Goal: Information Seeking & Learning: Check status

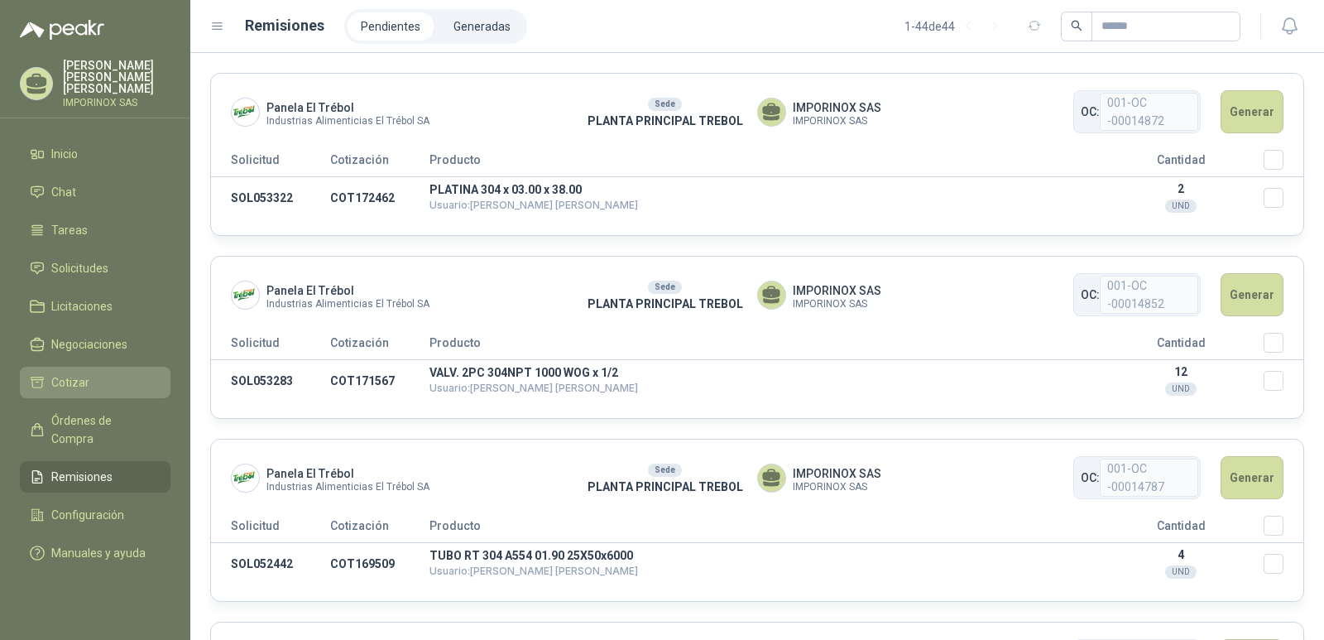
click at [65, 373] on span "Cotizar" at bounding box center [70, 382] width 38 height 18
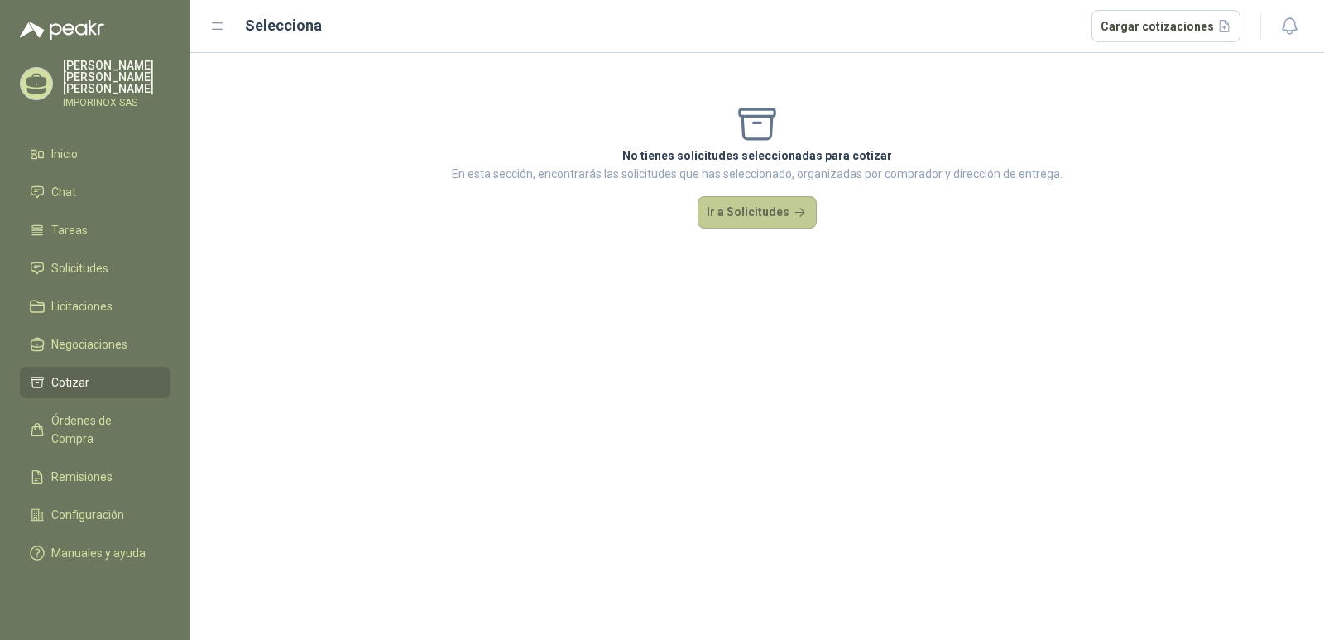
click at [781, 204] on button "Ir a Solicitudes" at bounding box center [756, 212] width 119 height 33
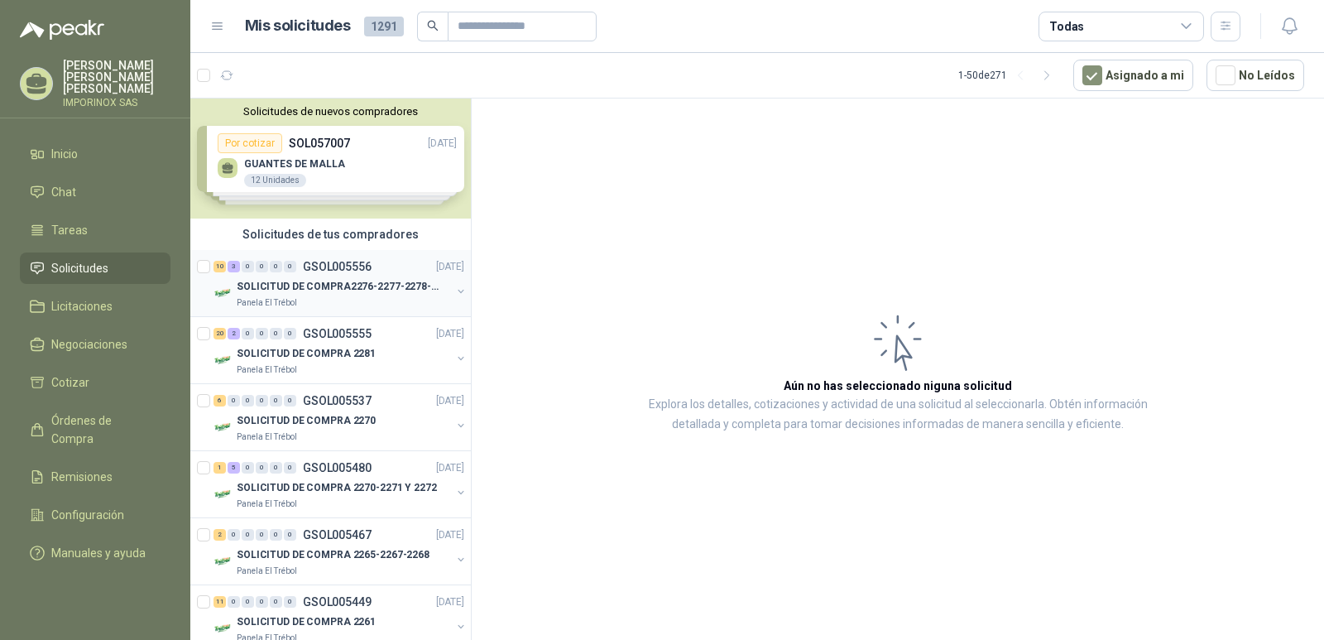
click at [309, 274] on div "10 3 0 0 0 0 GSOL005556 [DATE]" at bounding box center [340, 266] width 254 height 20
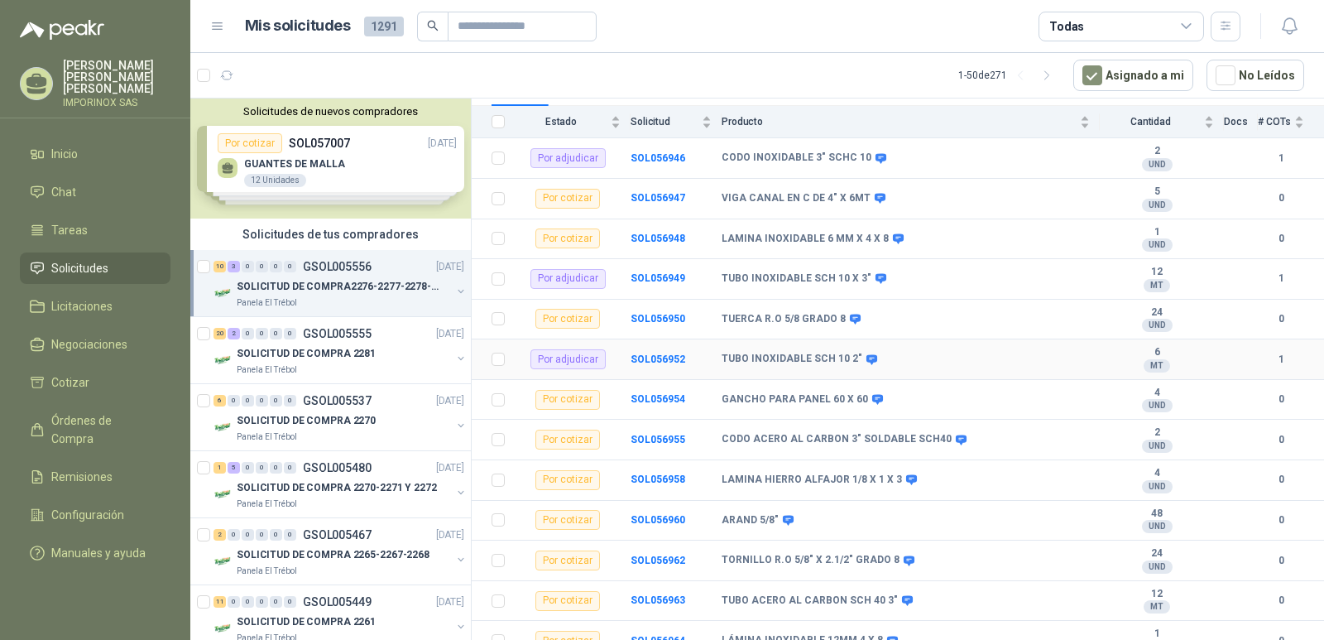
scroll to position [197, 0]
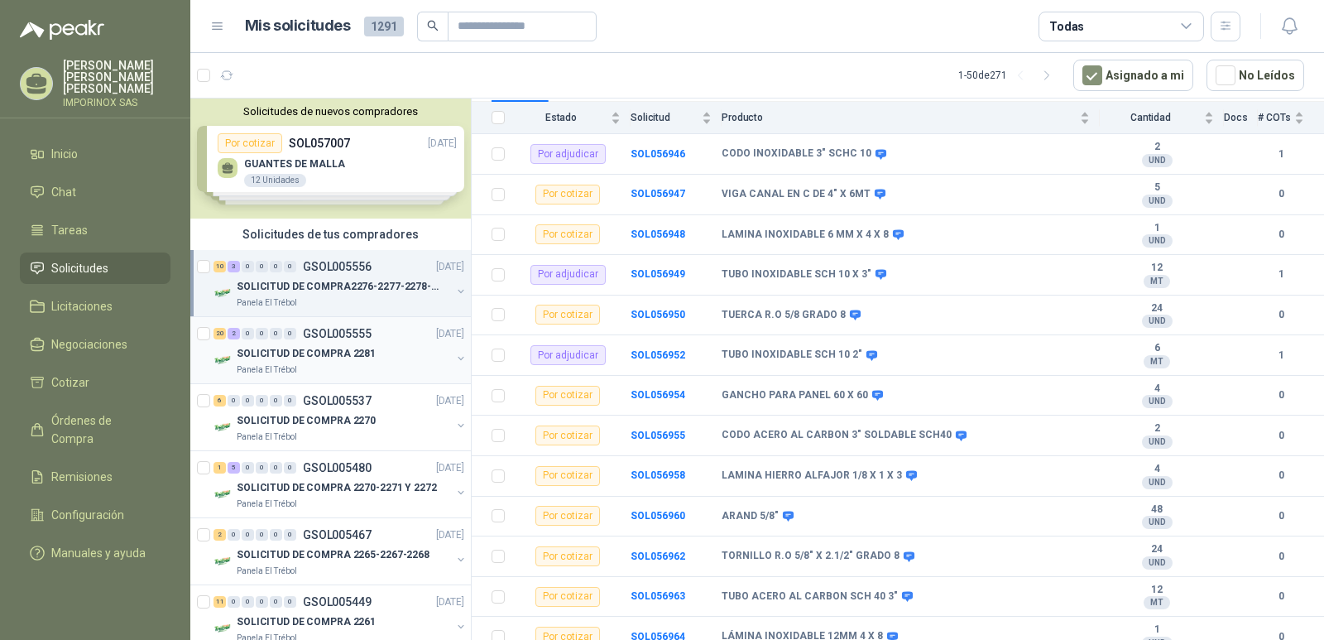
click at [283, 351] on p "SOLICITUD DE COMPRA 2281" at bounding box center [306, 354] width 139 height 16
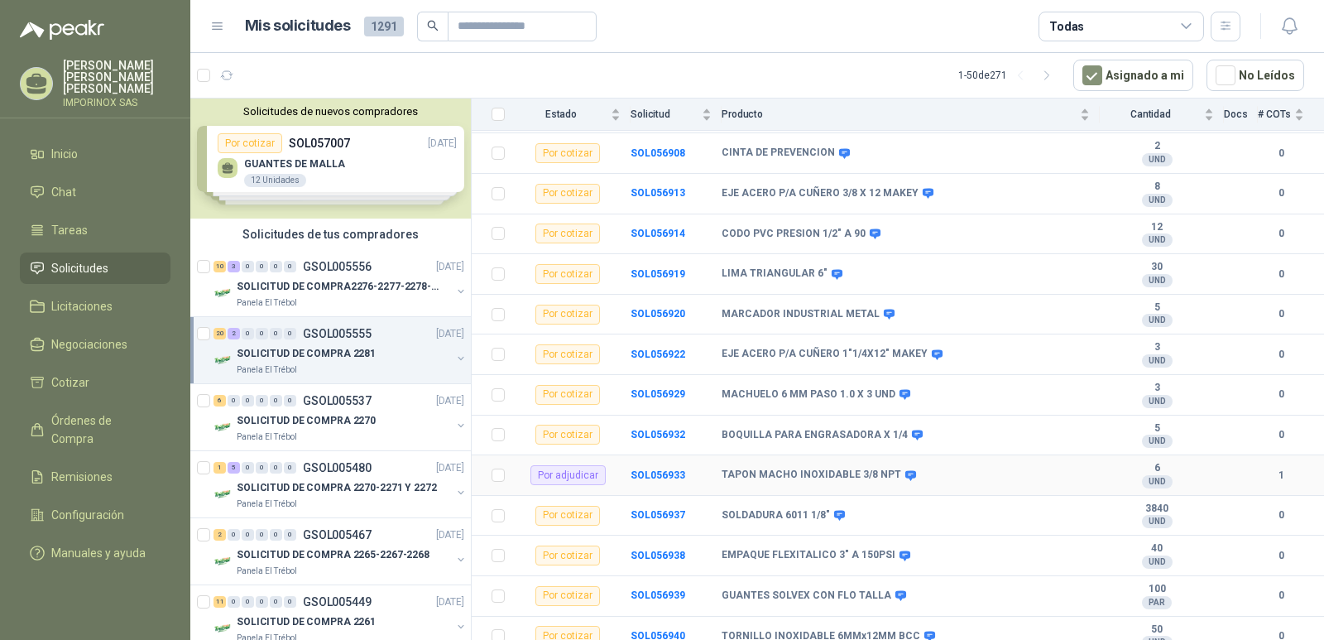
scroll to position [558, 0]
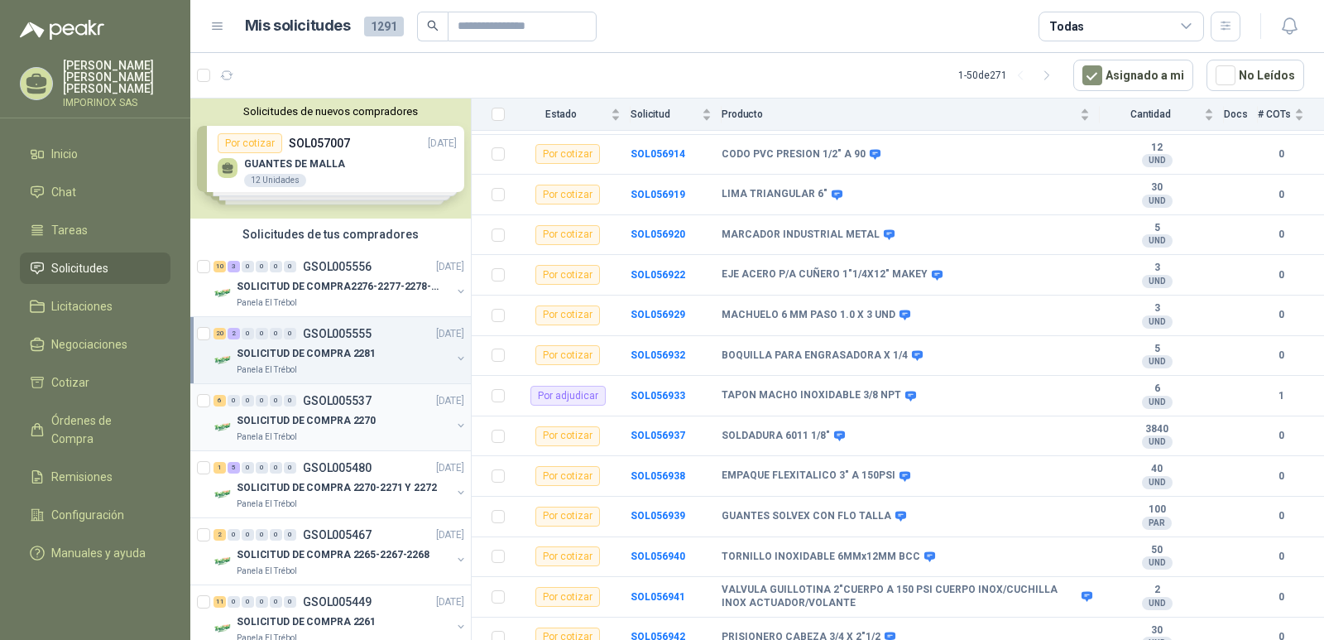
click at [261, 414] on p "SOLICITUD DE COMPRA 2270" at bounding box center [306, 421] width 139 height 16
